Goal: Check status: Check status

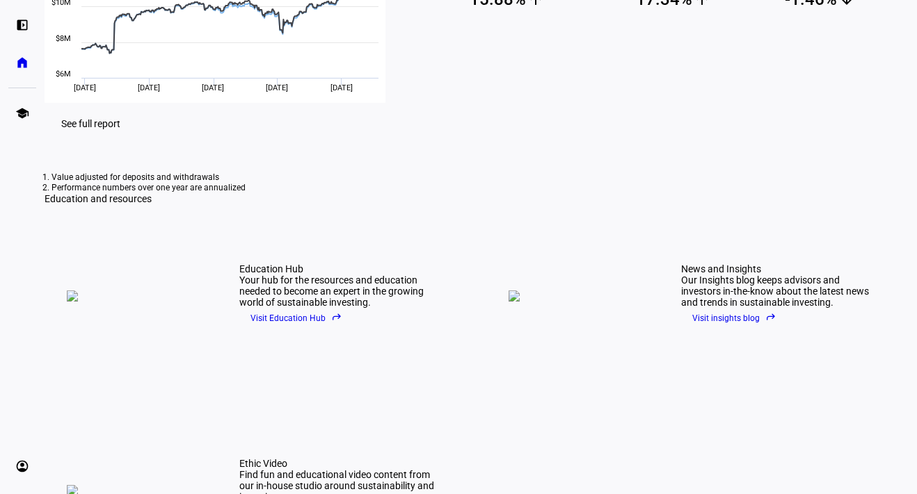
scroll to position [290, 0]
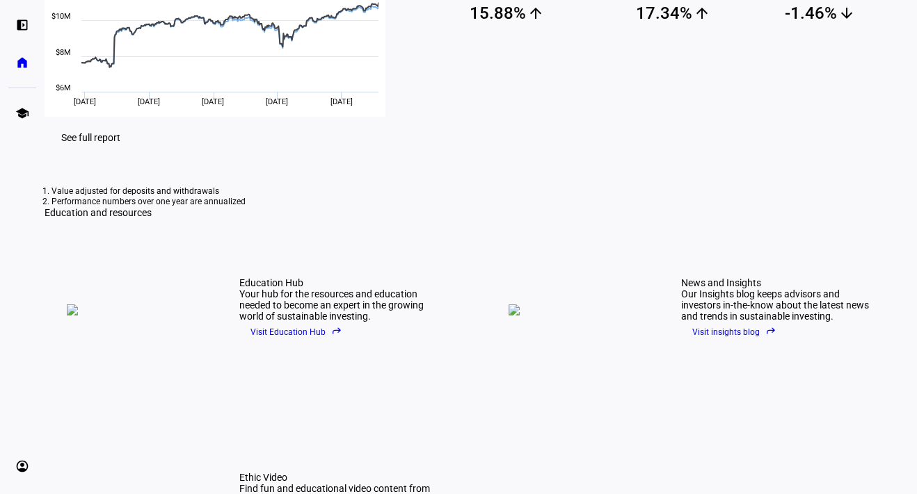
click at [120, 143] on span "See full report" at bounding box center [90, 137] width 59 height 11
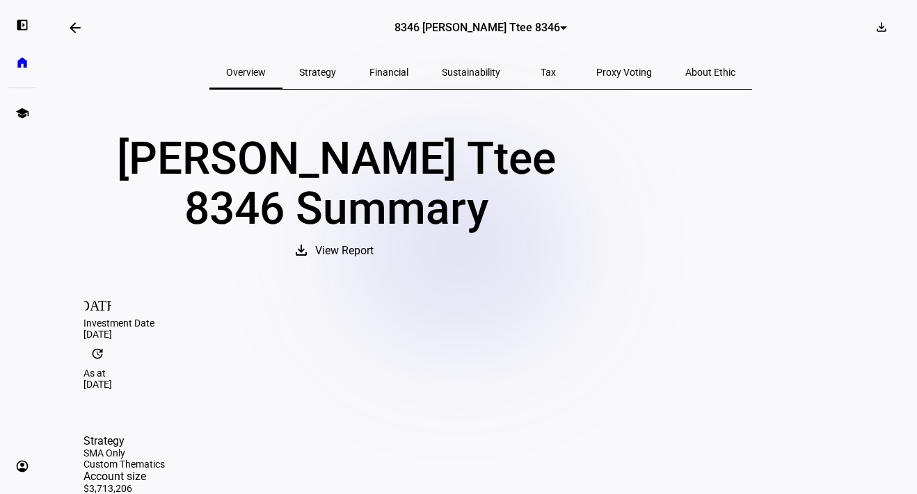
click at [560, 30] on div at bounding box center [563, 27] width 7 height 3
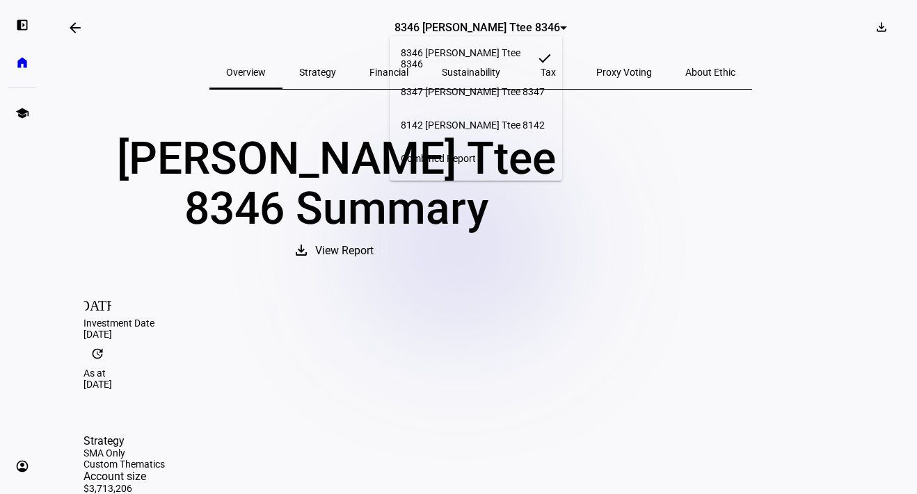
click at [476, 120] on span "8142 [PERSON_NAME] Ttee 8142" at bounding box center [473, 125] width 144 height 11
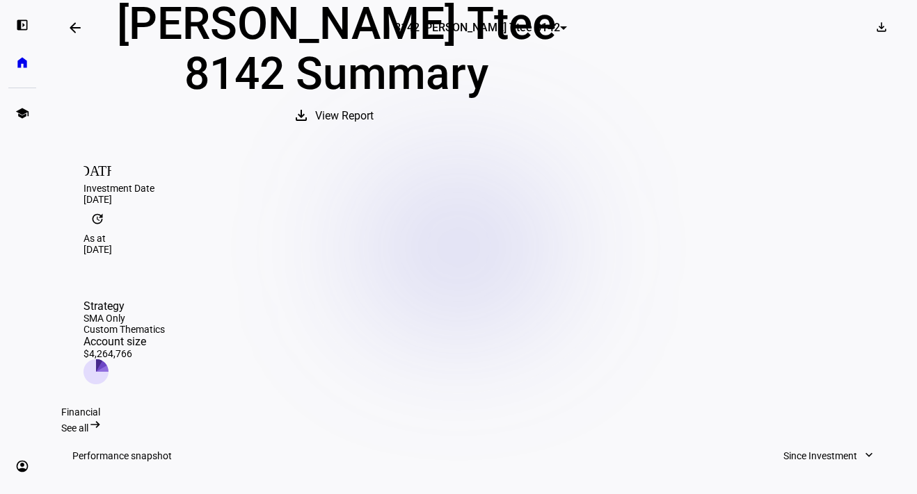
scroll to position [77, 0]
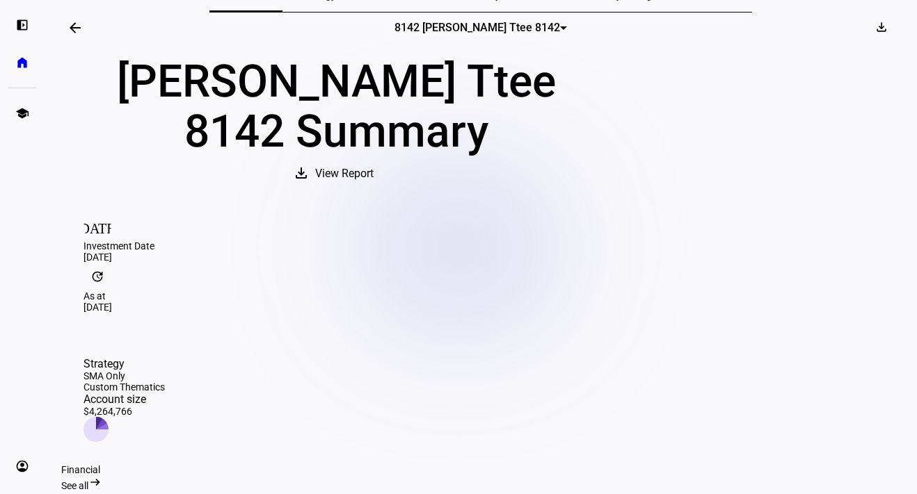
click at [560, 26] on div at bounding box center [563, 27] width 7 height 3
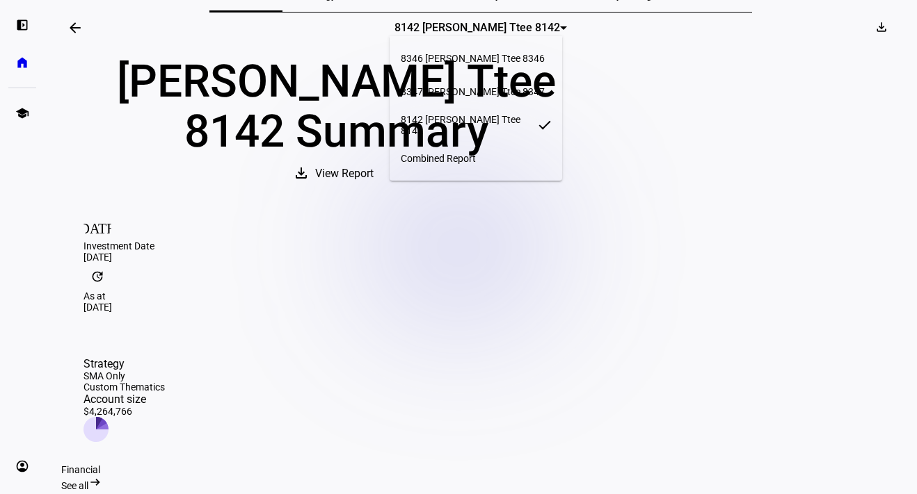
click at [529, 86] on span "8347 [PERSON_NAME] Ttee 8347" at bounding box center [473, 91] width 144 height 11
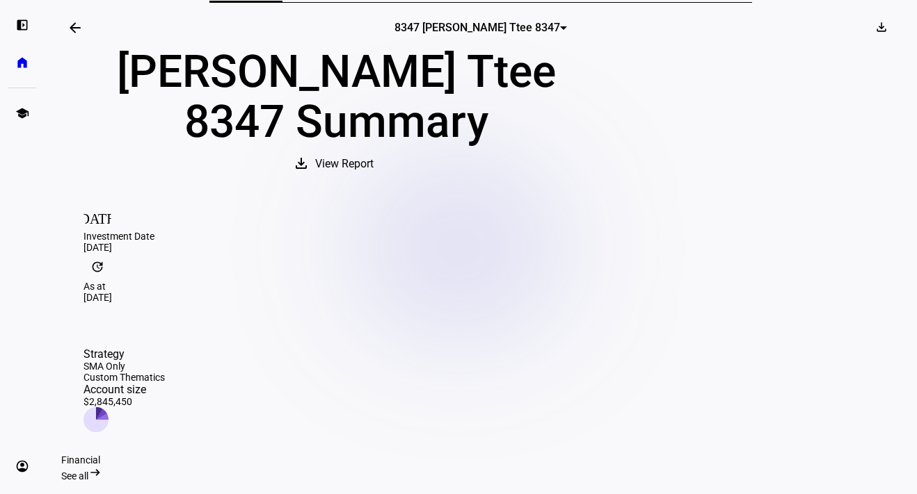
scroll to position [86, 0]
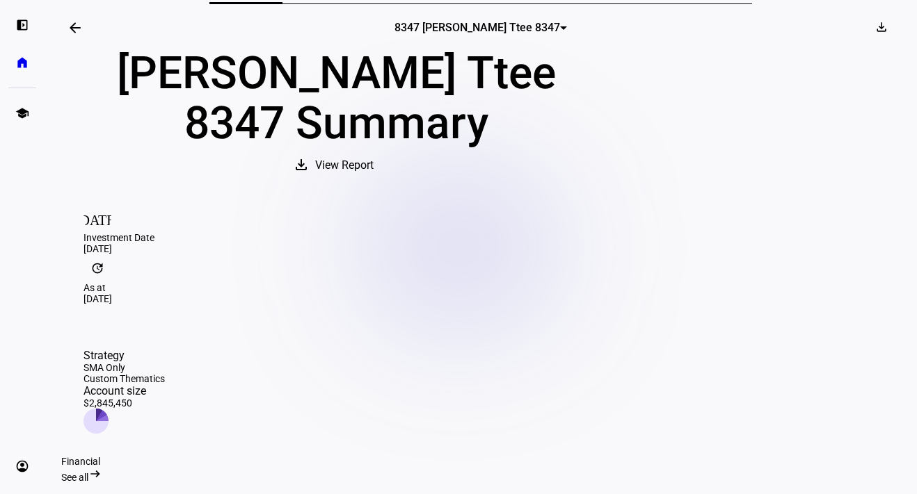
click at [560, 26] on div at bounding box center [563, 27] width 7 height 3
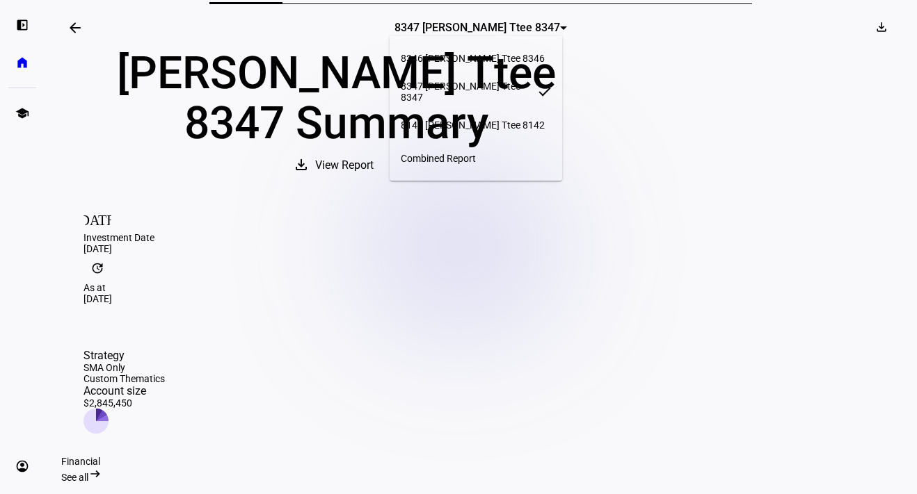
click at [543, 53] on span "8346 [PERSON_NAME] Ttee 8346" at bounding box center [473, 58] width 144 height 11
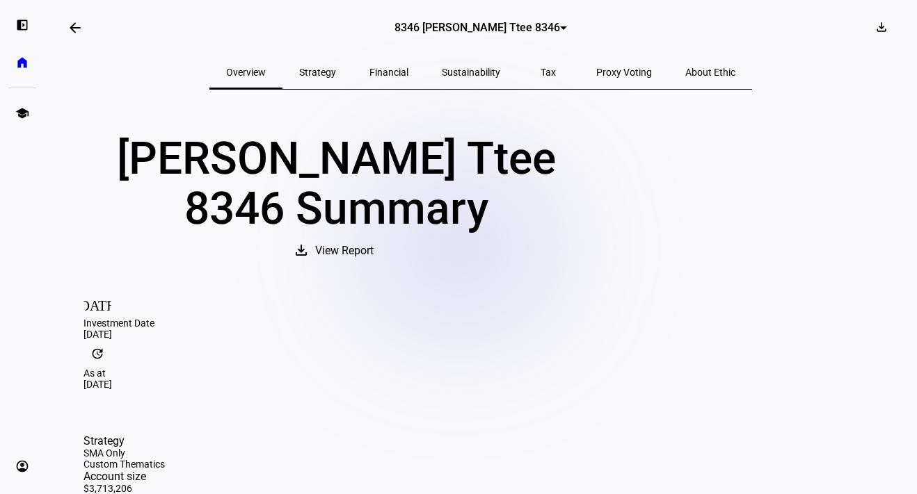
scroll to position [0, 0]
click at [473, 71] on span "Sustainability" at bounding box center [471, 72] width 58 height 10
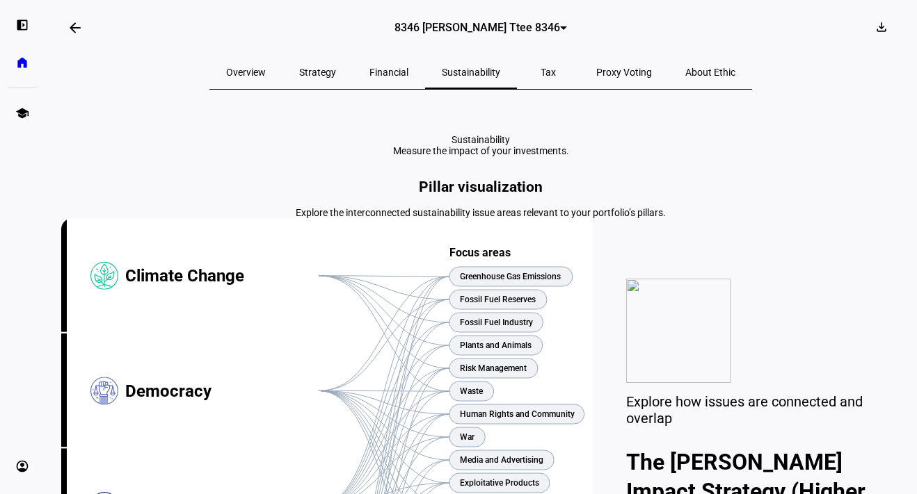
click at [685, 75] on span "About Ethic" at bounding box center [710, 72] width 50 height 10
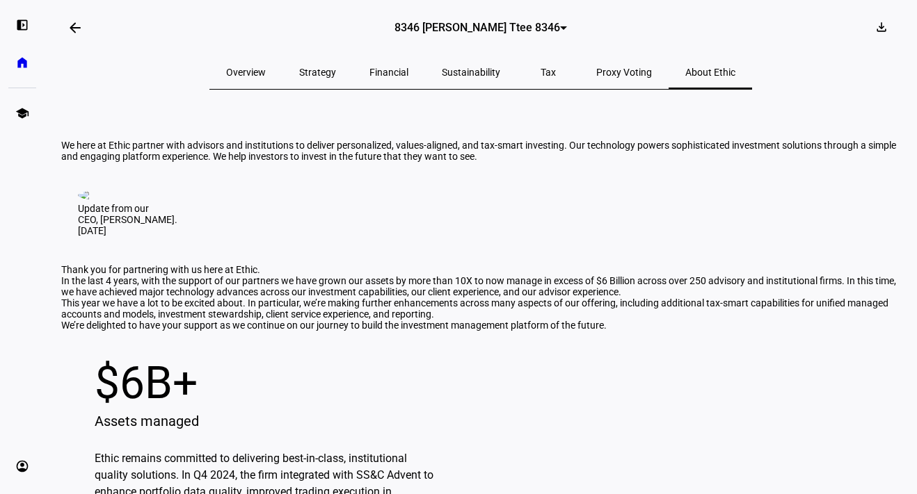
click at [266, 70] on span "Overview" at bounding box center [246, 72] width 40 height 10
